Goal: Complete application form

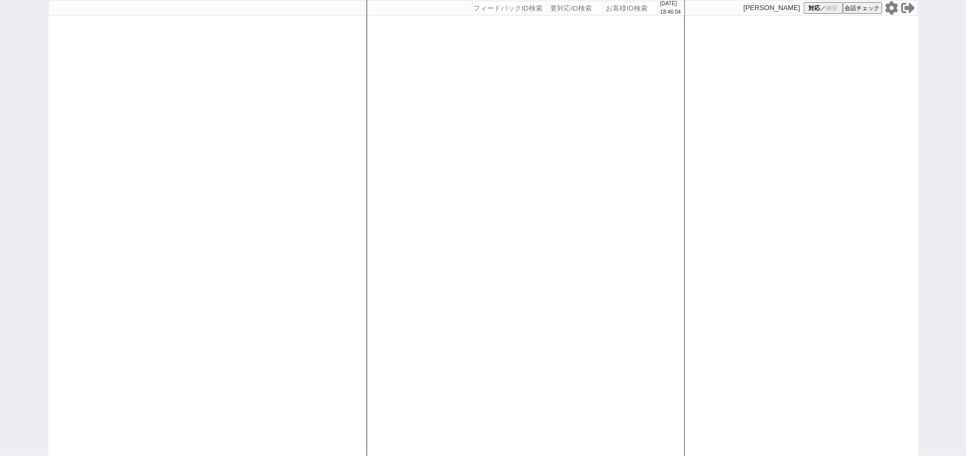
click at [549, 14] on input "number" at bounding box center [575, 8] width 53 height 13
paste input "8992300"
type input "8992300"
select select "1"
select select "2"
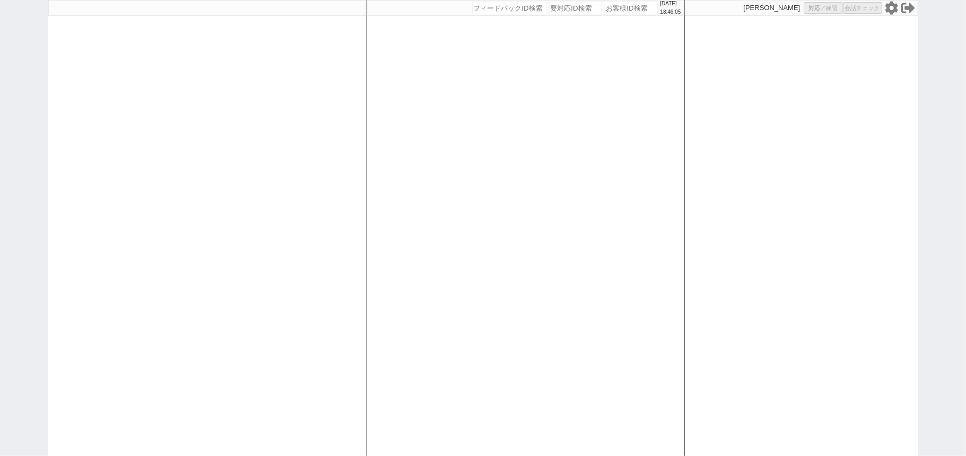
select select
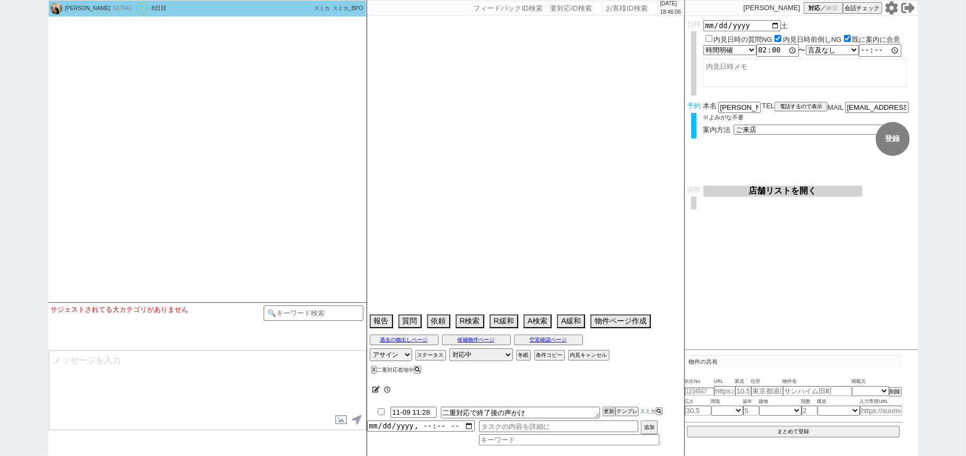
select select "2025"
select select "11"
select select "33"
select select "0"
select select "50"
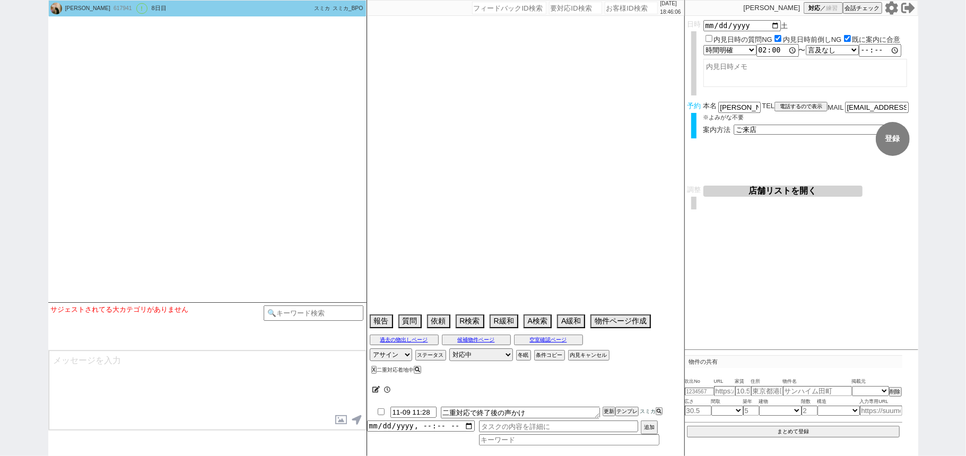
select select "1292"
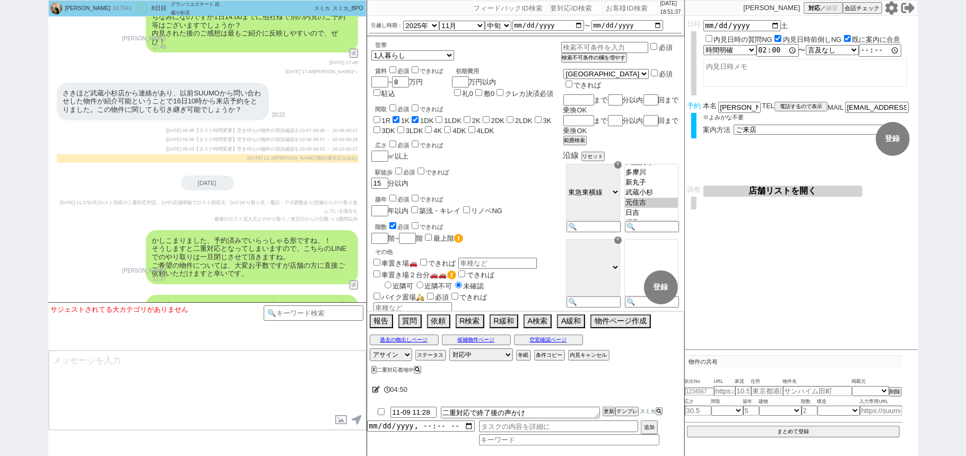
scroll to position [2782, 0]
click at [563, 3] on input "number" at bounding box center [575, 8] width 53 height 13
paste input "8992081"
type input "8992081"
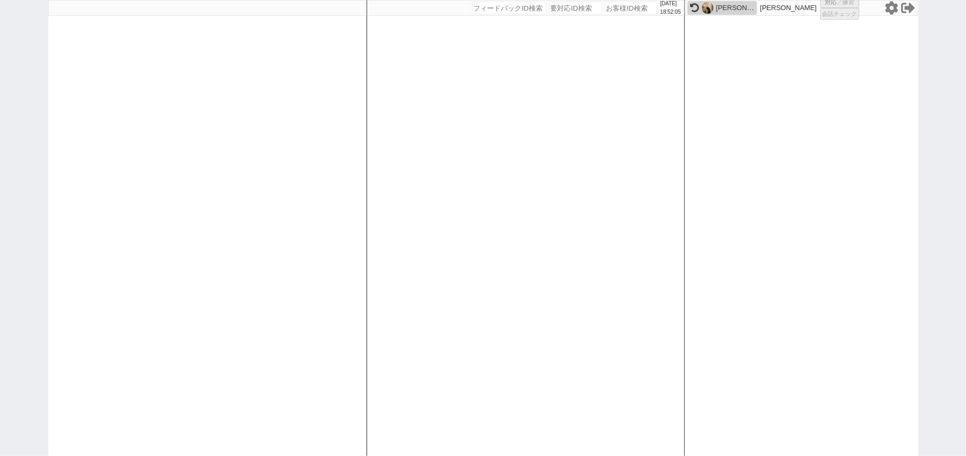
select select
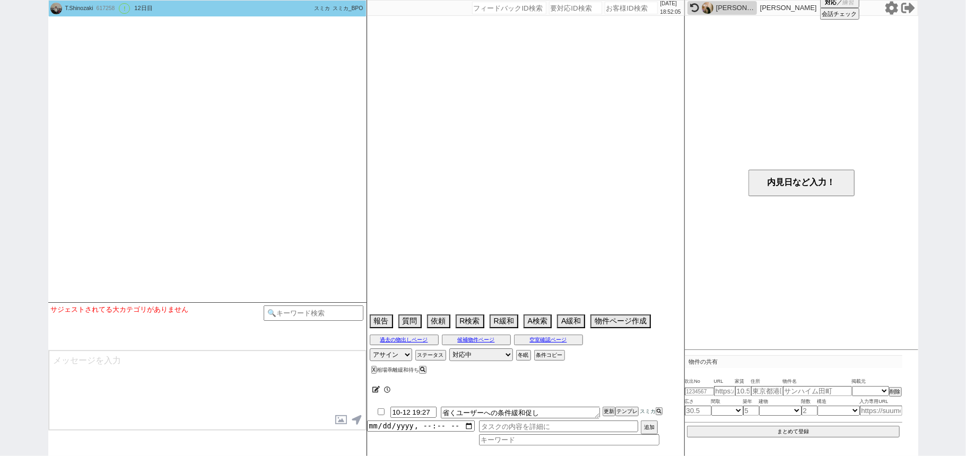
select select "16"
select select "1"
select select "12"
select select "124"
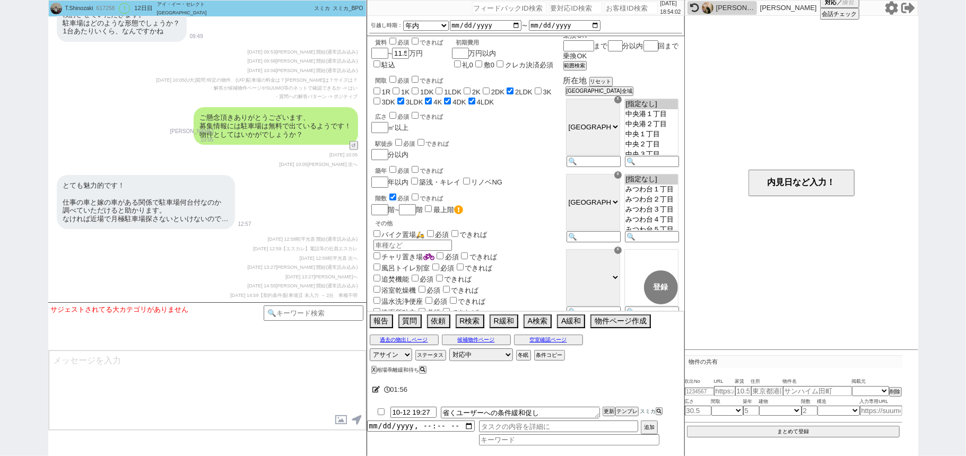
scroll to position [71, 0]
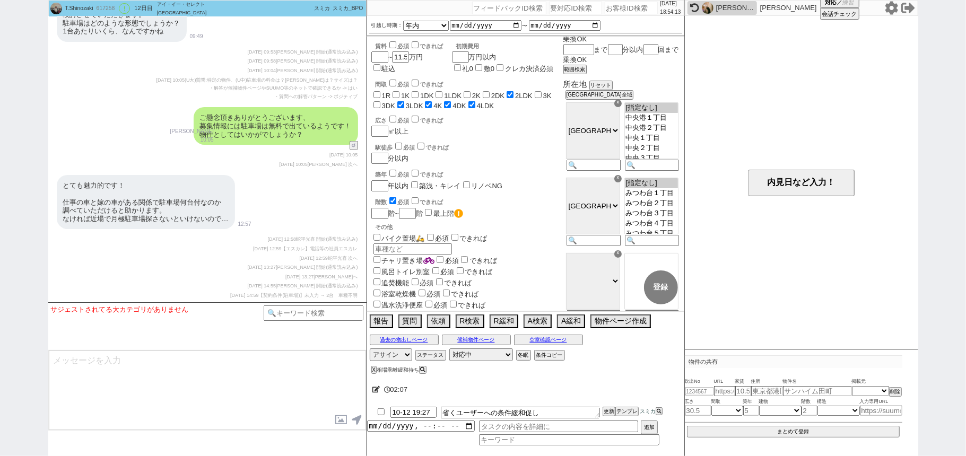
click at [725, 132] on div "内見日など入力！" at bounding box center [801, 183] width 233 height 334
